Goal: Find specific page/section: Find specific page/section

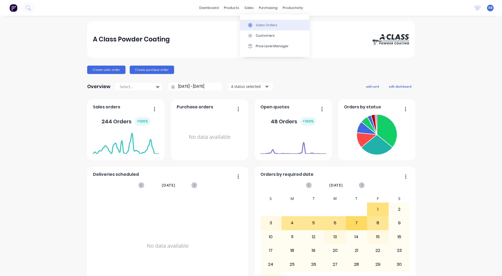
click at [251, 23] on icon at bounding box center [250, 25] width 5 height 5
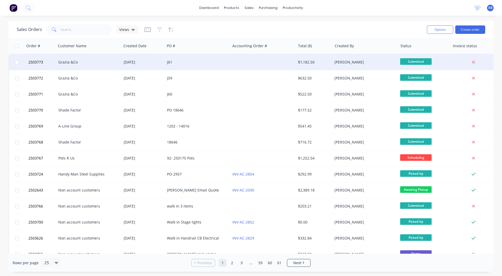
click at [192, 59] on div "J61" at bounding box center [197, 62] width 65 height 16
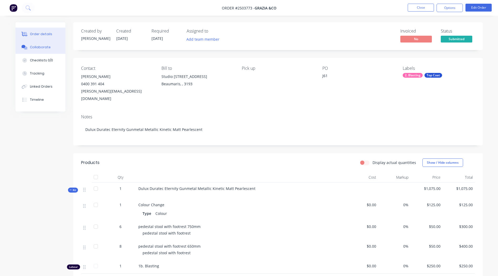
click at [52, 52] on button "Collaborate" at bounding box center [40, 47] width 50 height 13
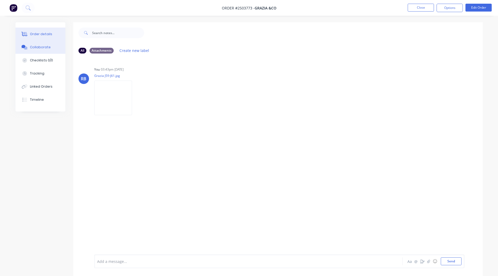
click at [50, 31] on button "Order details" at bounding box center [40, 34] width 50 height 13
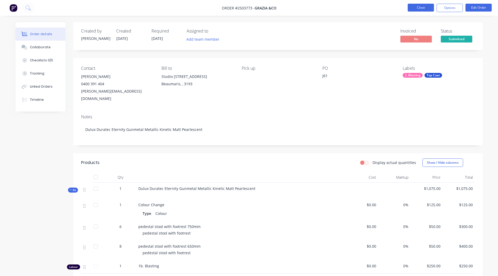
click at [423, 8] on button "Close" at bounding box center [421, 8] width 26 height 8
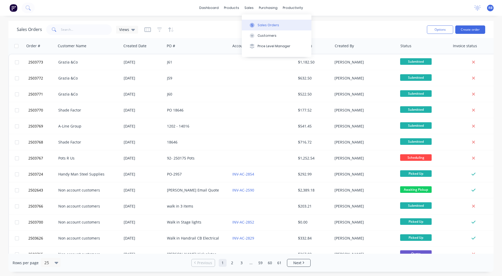
click at [255, 22] on button "Sales Orders" at bounding box center [277, 25] width 70 height 10
click at [214, 19] on div "dashboard products sales purchasing productivity dashboard products Product Cat…" at bounding box center [251, 138] width 502 height 276
